Goal: Task Accomplishment & Management: Complete application form

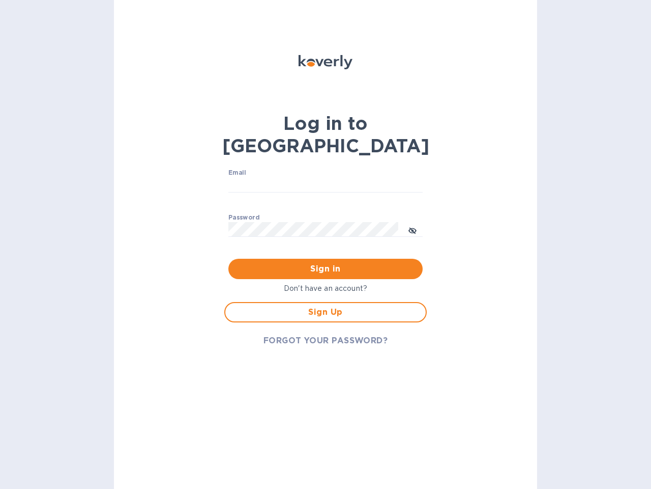
click at [326, 263] on span "Sign in" at bounding box center [326, 269] width 178 height 12
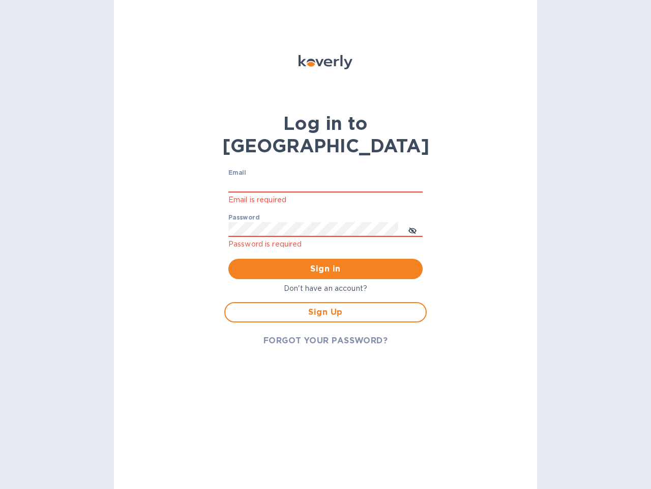
click at [326, 177] on input "Email" at bounding box center [325, 184] width 194 height 15
click at [413, 226] on icon "toggle password visibility" at bounding box center [413, 230] width 8 height 8
click at [326, 263] on span "Sign in" at bounding box center [326, 269] width 178 height 12
click at [326, 306] on span "Sign Up" at bounding box center [326, 312] width 184 height 12
